Goal: Find specific page/section: Find specific page/section

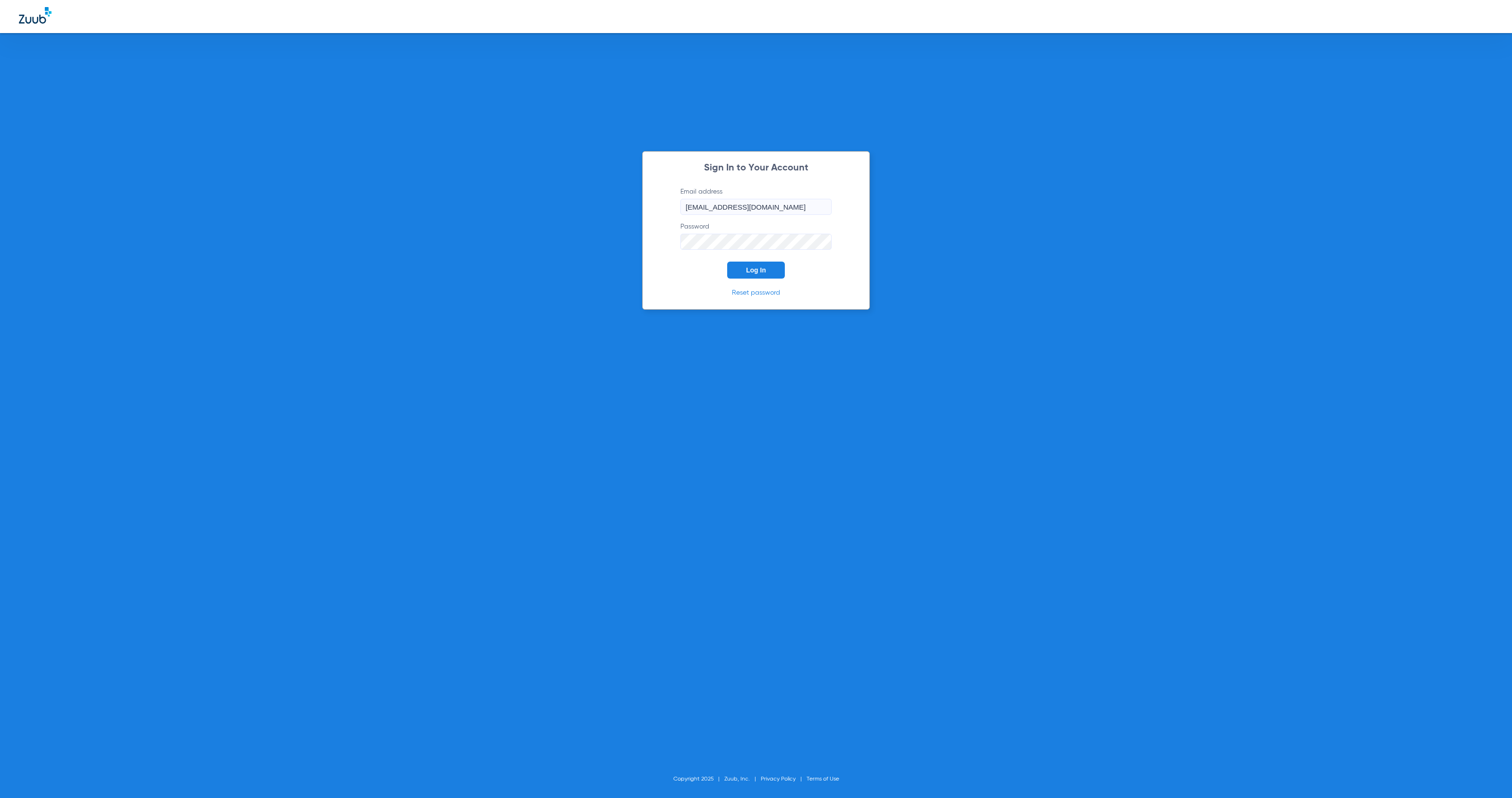
click at [769, 272] on button "Log In" at bounding box center [756, 270] width 58 height 17
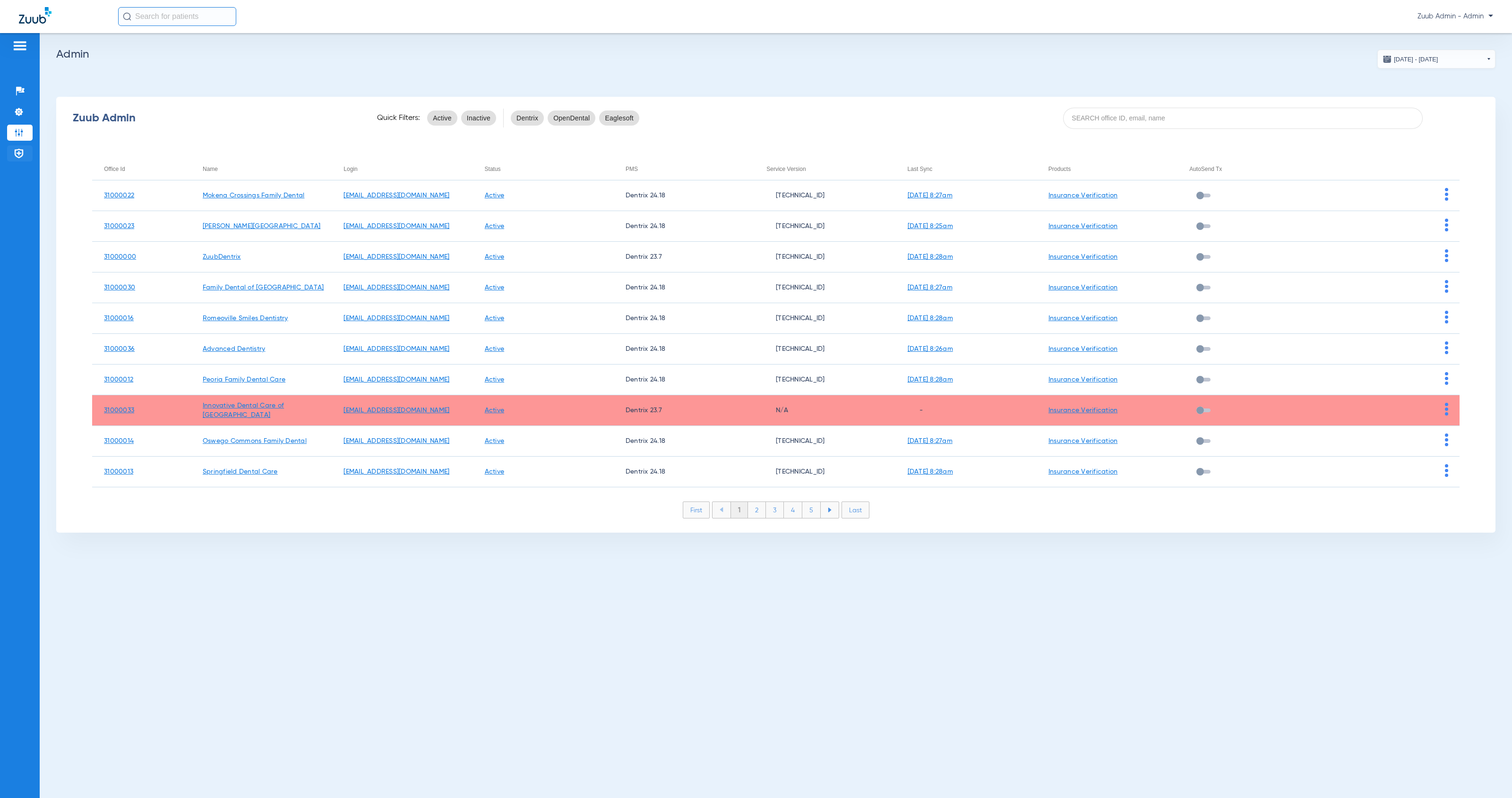
click at [17, 155] on img at bounding box center [19, 154] width 9 height 9
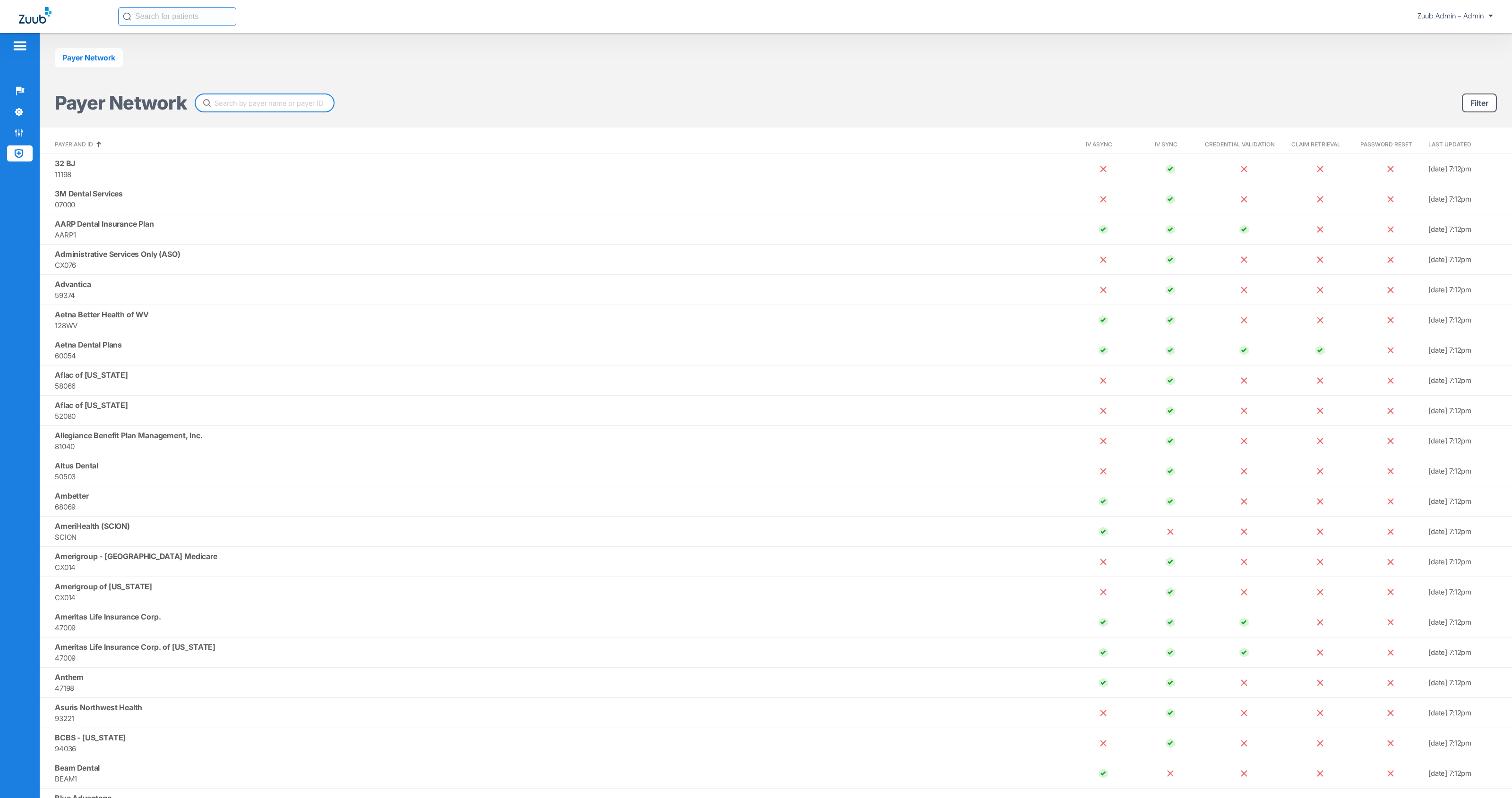
click at [284, 103] on input "text" at bounding box center [265, 103] width 140 height 19
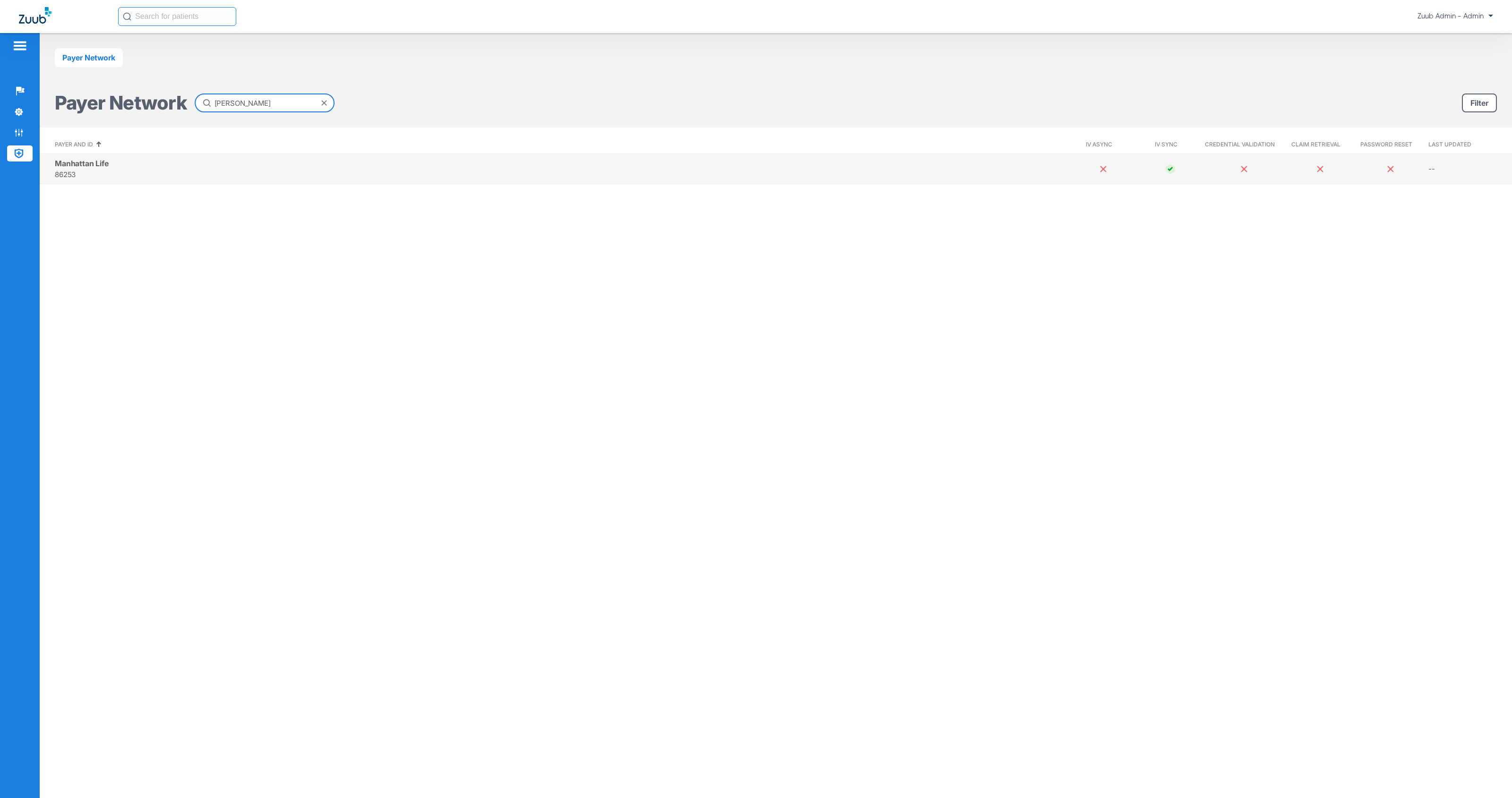
type input "[PERSON_NAME]"
click at [99, 167] on span "Manhattan Life" at bounding box center [82, 163] width 54 height 9
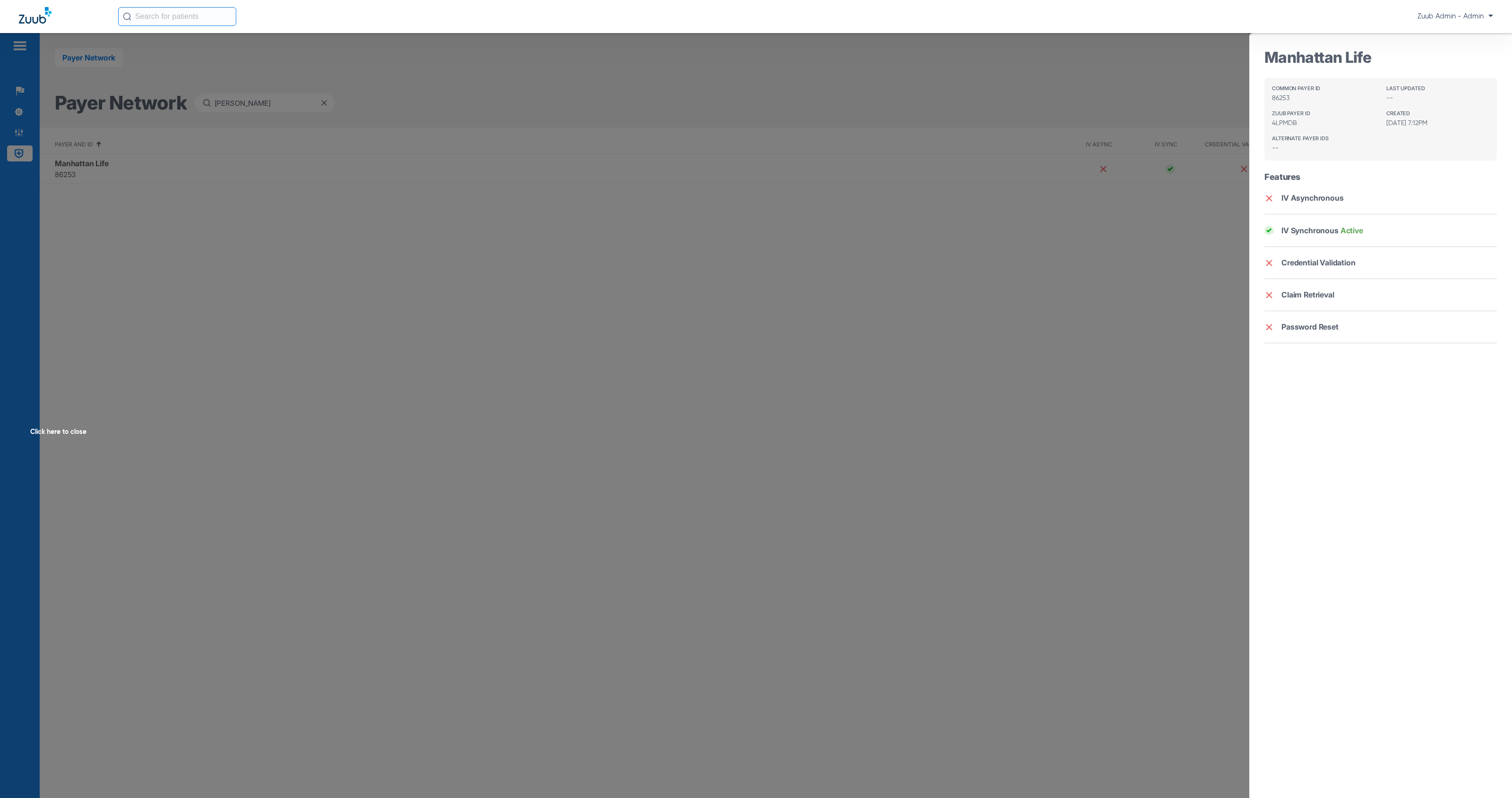
click at [740, 346] on div "Click here to close" at bounding box center [756, 432] width 1512 height 798
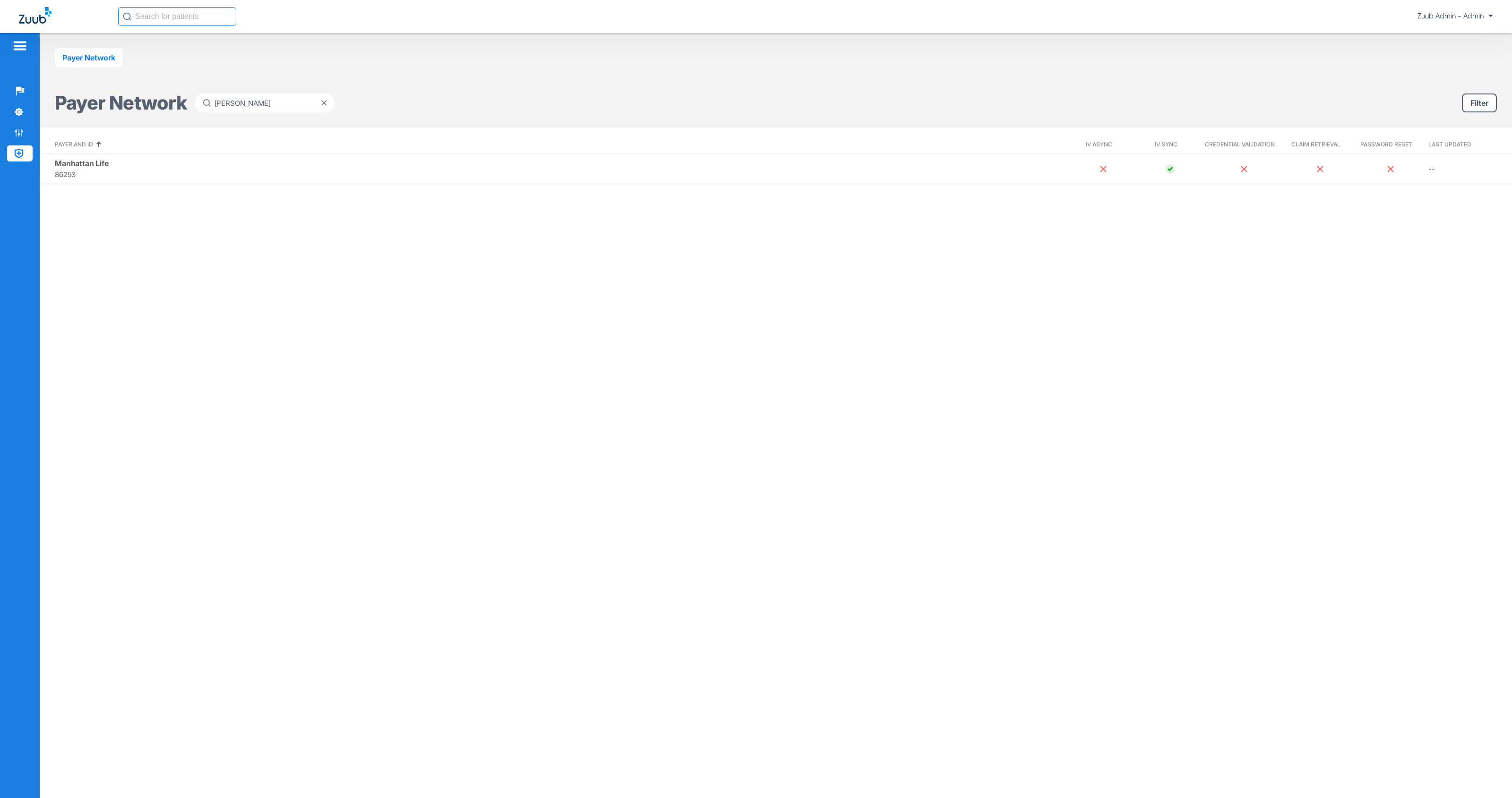
click at [326, 103] on span at bounding box center [324, 103] width 6 height 6
